Goal: Task Accomplishment & Management: Manage account settings

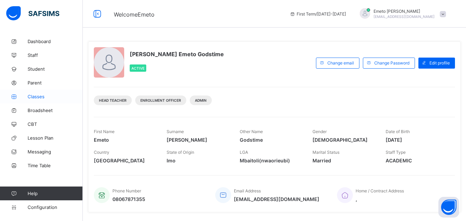
click at [35, 99] on span "Classes" at bounding box center [55, 97] width 55 height 6
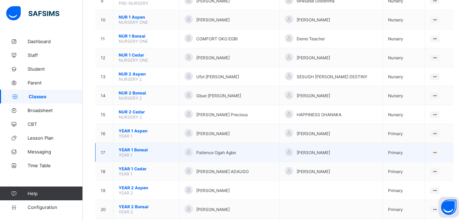
scroll to position [276, 0]
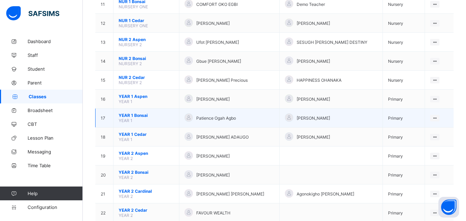
click at [139, 114] on span "YEAR 1 Bonsai" at bounding box center [146, 115] width 55 height 5
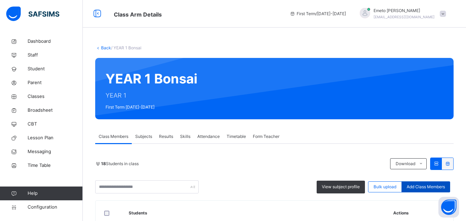
click at [434, 186] on span "Add Class Members" at bounding box center [426, 187] width 38 height 6
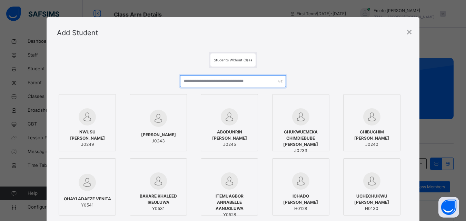
click at [228, 81] on input "text" at bounding box center [233, 81] width 106 height 12
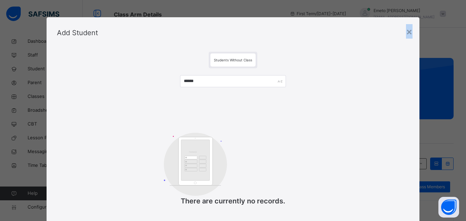
click at [411, 32] on div "×" at bounding box center [409, 31] width 7 height 14
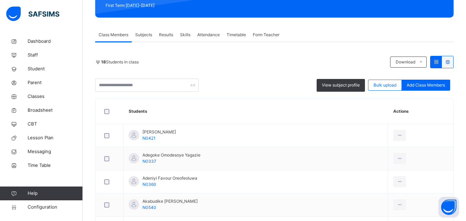
scroll to position [104, 0]
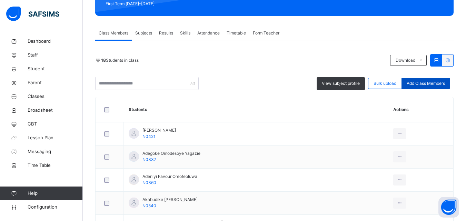
click at [433, 85] on span "Add Class Members" at bounding box center [426, 83] width 38 height 6
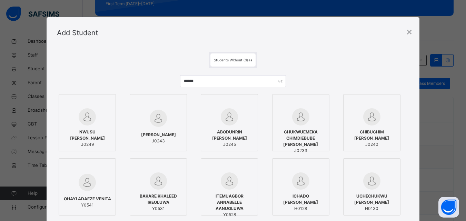
click at [240, 60] on span "Students Without Class" at bounding box center [233, 60] width 38 height 4
click at [239, 60] on span "Students Without Class" at bounding box center [233, 60] width 38 height 4
click at [209, 82] on input "******" at bounding box center [233, 81] width 106 height 12
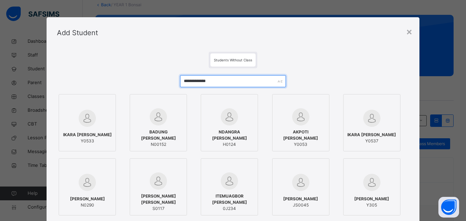
scroll to position [35, 0]
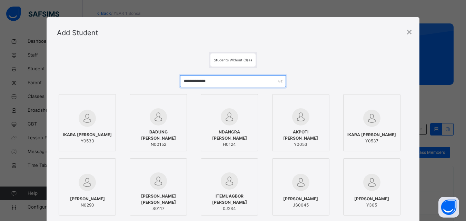
type input "**********"
click at [234, 62] on div "Students Without Class" at bounding box center [232, 59] width 45 height 13
click at [234, 62] on span "Students Without Class" at bounding box center [233, 60] width 38 height 4
click at [233, 62] on span "Students Without Class" at bounding box center [233, 60] width 38 height 4
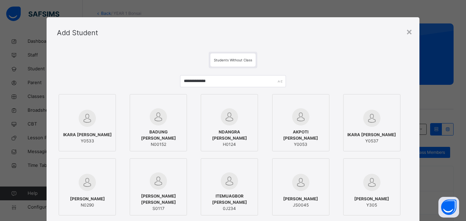
click at [237, 60] on span "Students Without Class" at bounding box center [233, 60] width 38 height 4
click at [407, 31] on div "×" at bounding box center [409, 31] width 7 height 14
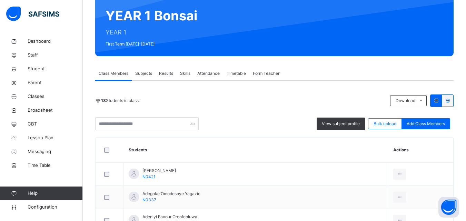
scroll to position [69, 0]
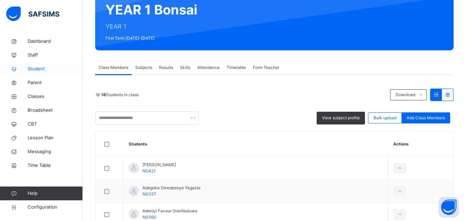
click at [37, 69] on span "Student" at bounding box center [55, 69] width 55 height 7
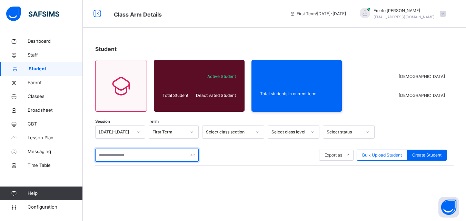
click at [137, 157] on input "text" at bounding box center [147, 155] width 104 height 13
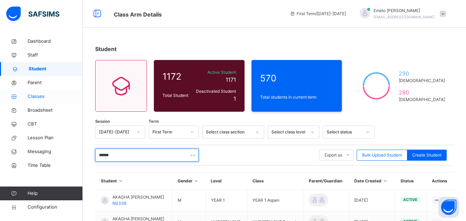
type input "******"
click at [41, 96] on span "Classes" at bounding box center [55, 96] width 55 height 7
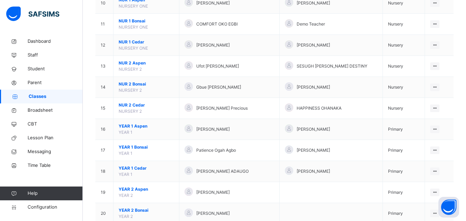
scroll to position [311, 0]
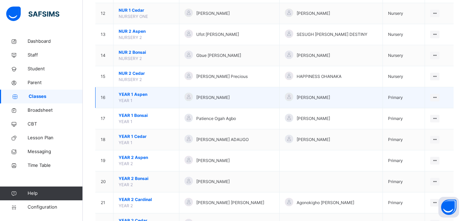
click at [136, 95] on span "YEAR 1 Aspen" at bounding box center [146, 94] width 55 height 6
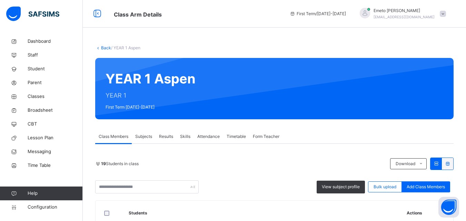
click at [105, 49] on link "Back" at bounding box center [106, 47] width 10 height 5
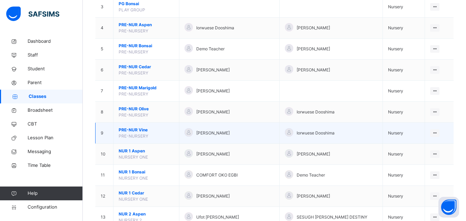
scroll to position [173, 0]
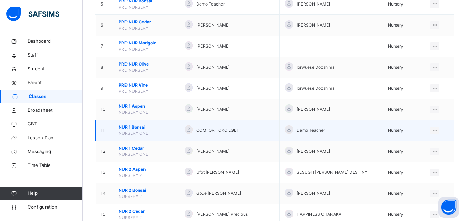
click at [143, 126] on span "NUR 1 Bonsai" at bounding box center [146, 127] width 55 height 6
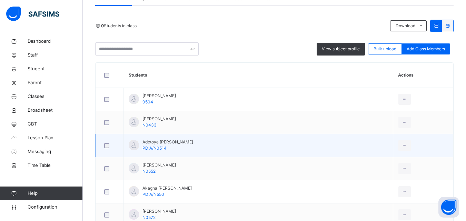
scroll to position [207, 0]
